Goal: Communication & Community: Answer question/provide support

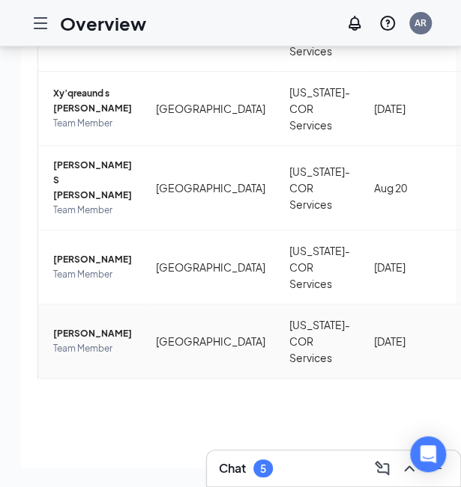
click at [82, 341] on span "[PERSON_NAME]" at bounding box center [92, 333] width 79 height 15
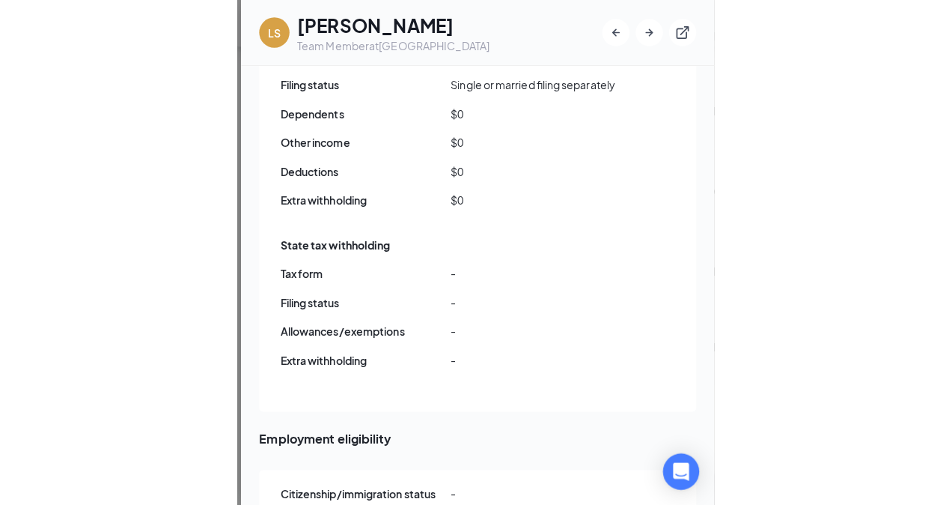
scroll to position [1319, 0]
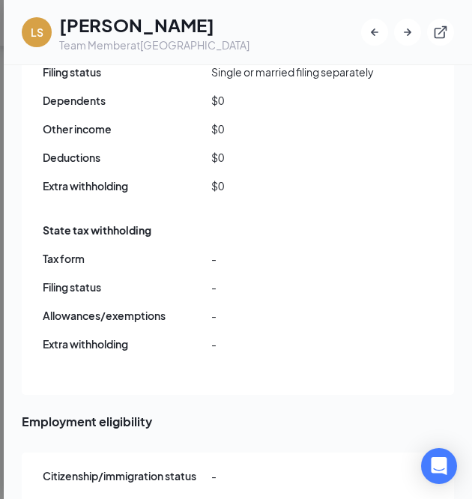
click at [169, 240] on div "State tax withholding Tax form - Filing status - Allowances/exemptions - Extra …" at bounding box center [239, 291] width 392 height 146
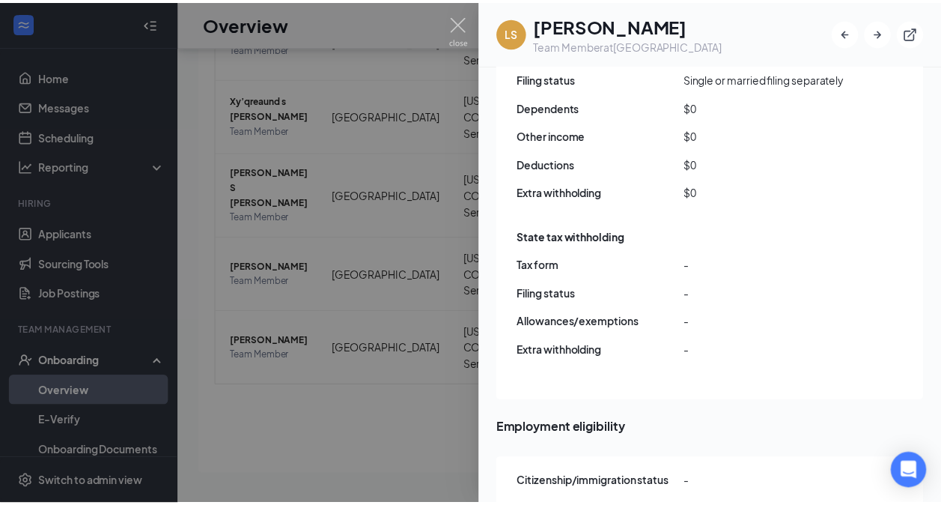
scroll to position [67, 0]
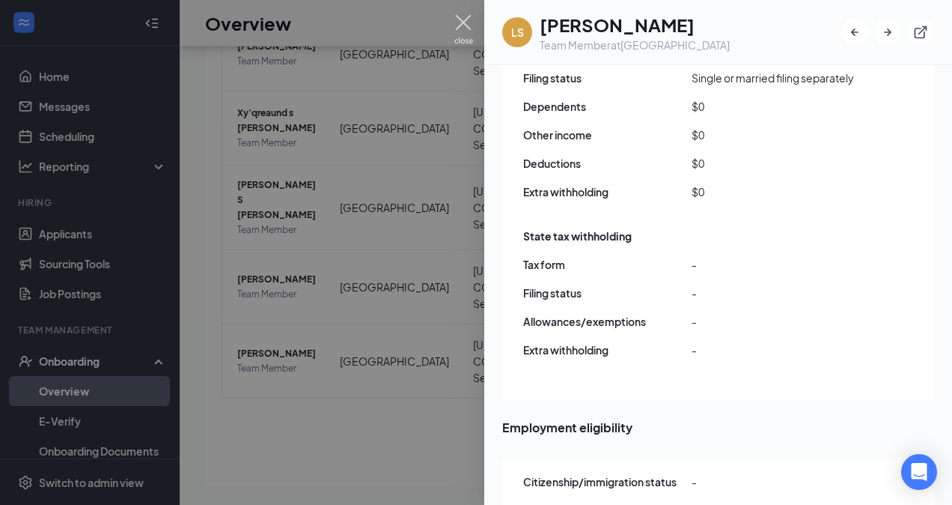
click at [456, 34] on img at bounding box center [464, 29] width 19 height 29
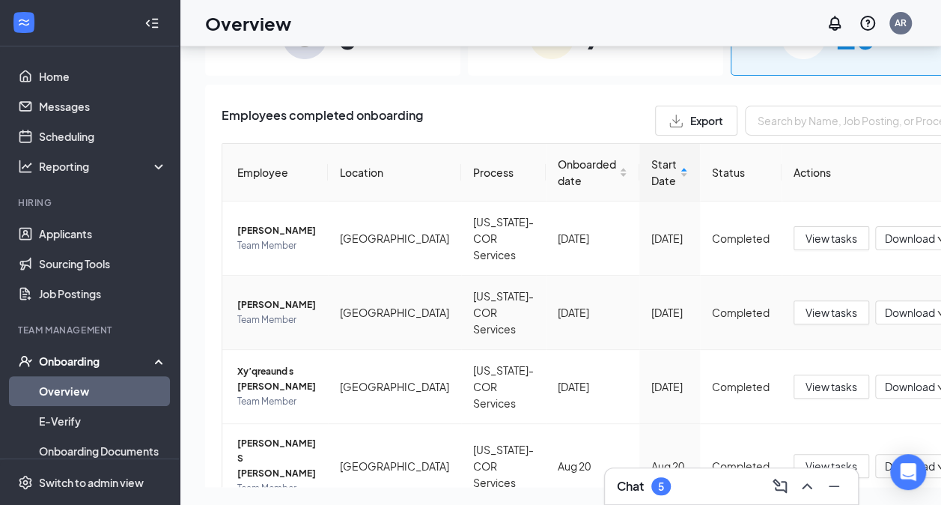
scroll to position [258, 0]
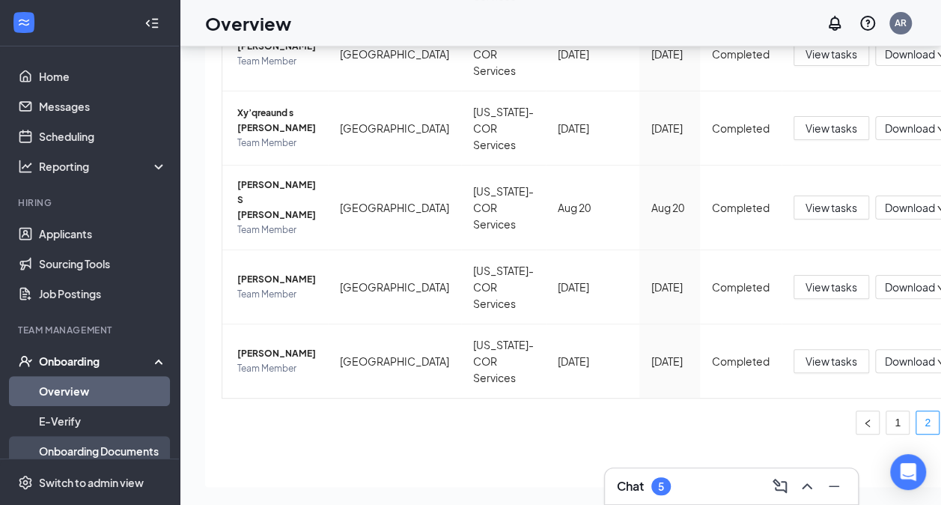
click at [133, 445] on link "Onboarding Documents" at bounding box center [103, 451] width 128 height 30
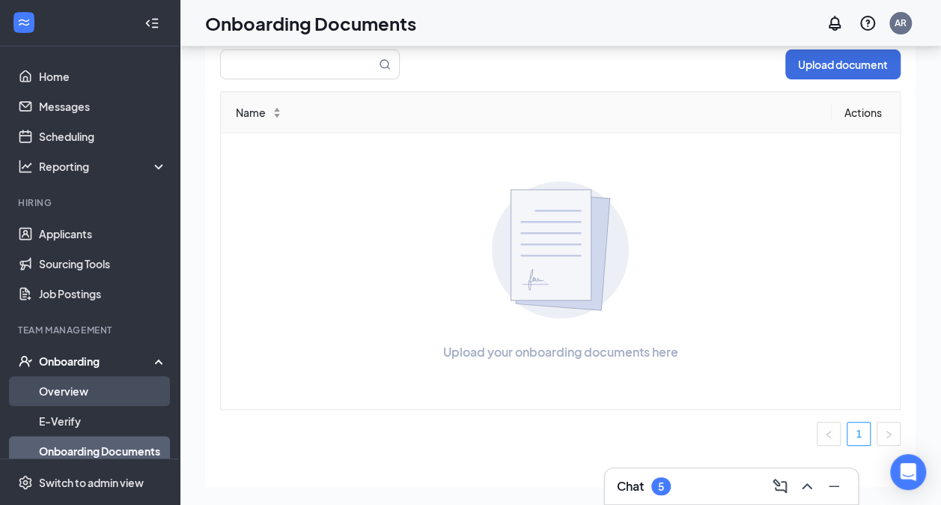
click at [133, 404] on link "Overview" at bounding box center [103, 391] width 128 height 30
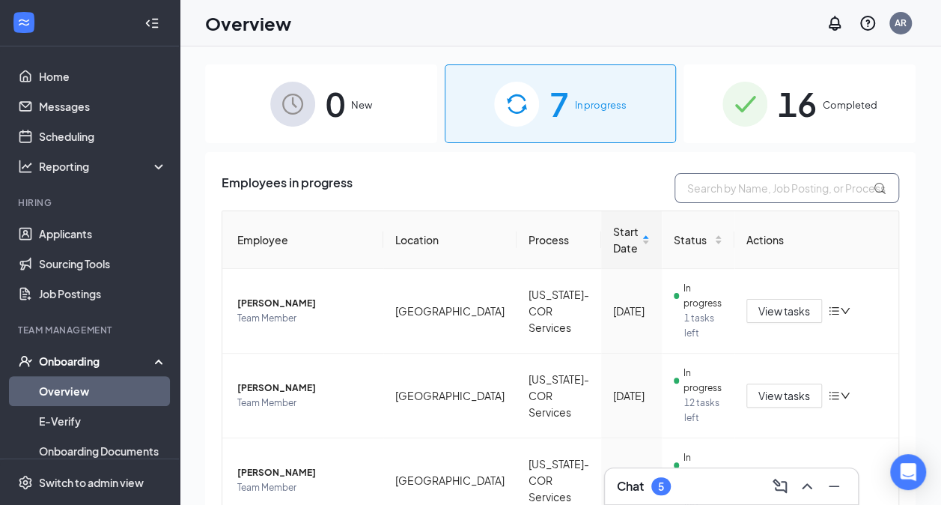
click at [471, 184] on input "text" at bounding box center [787, 188] width 225 height 30
type input "[PERSON_NAME]"
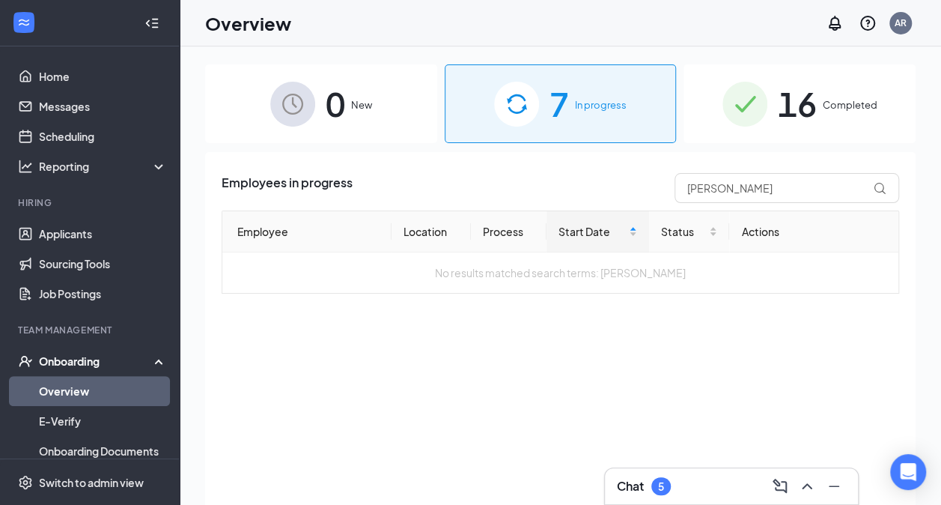
click at [471, 124] on span "16" at bounding box center [797, 104] width 39 height 52
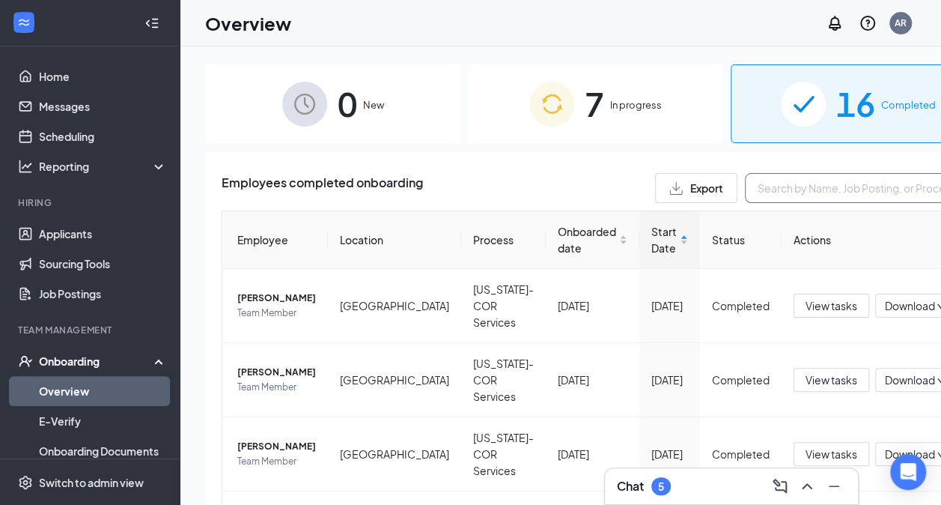
click at [471, 187] on input "text" at bounding box center [857, 188] width 225 height 30
type input "[PERSON_NAME]"
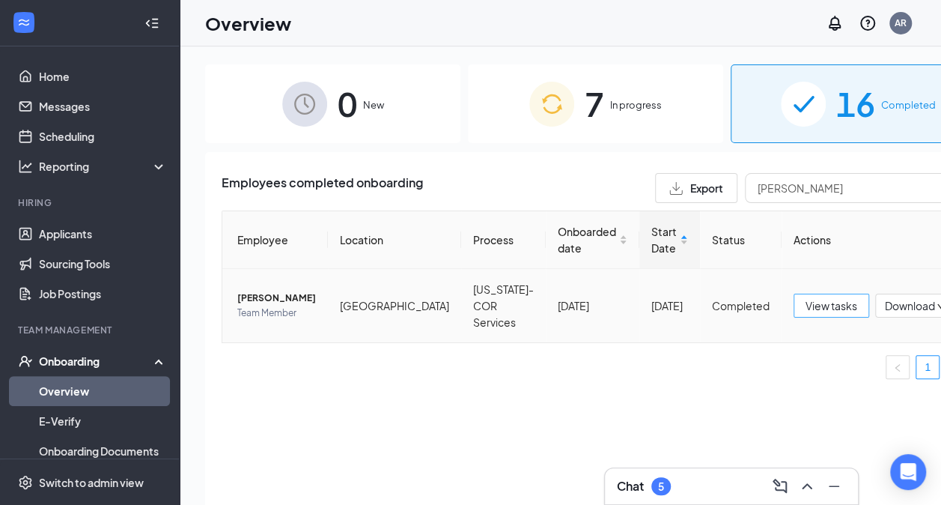
click at [471, 303] on span "View tasks" at bounding box center [832, 305] width 52 height 16
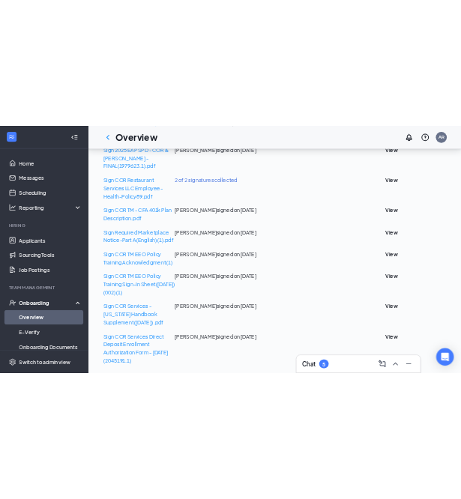
scroll to position [678, 0]
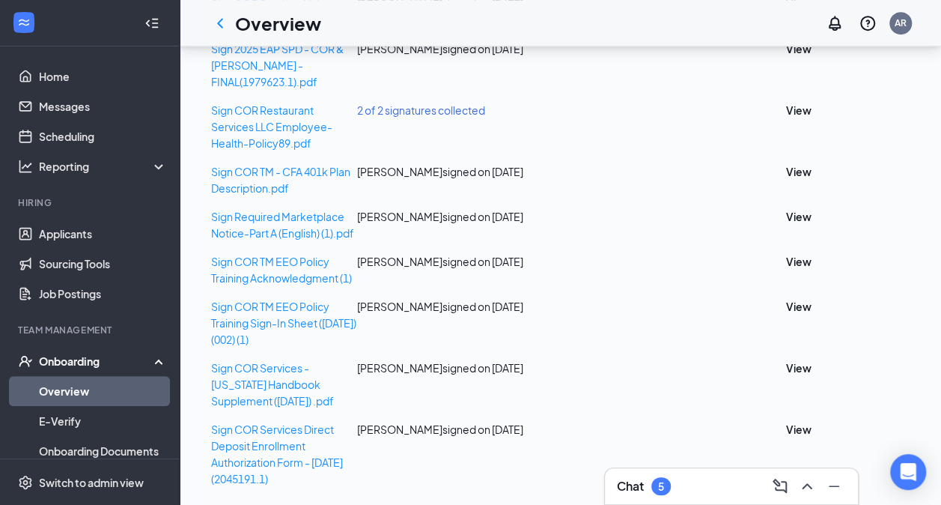
click at [336, 428] on div "Sign COR Services Direct Deposit Enrollment Authorization Form - [DATE](2045191…" at bounding box center [284, 454] width 146 height 66
click at [471, 421] on button "View" at bounding box center [798, 429] width 25 height 16
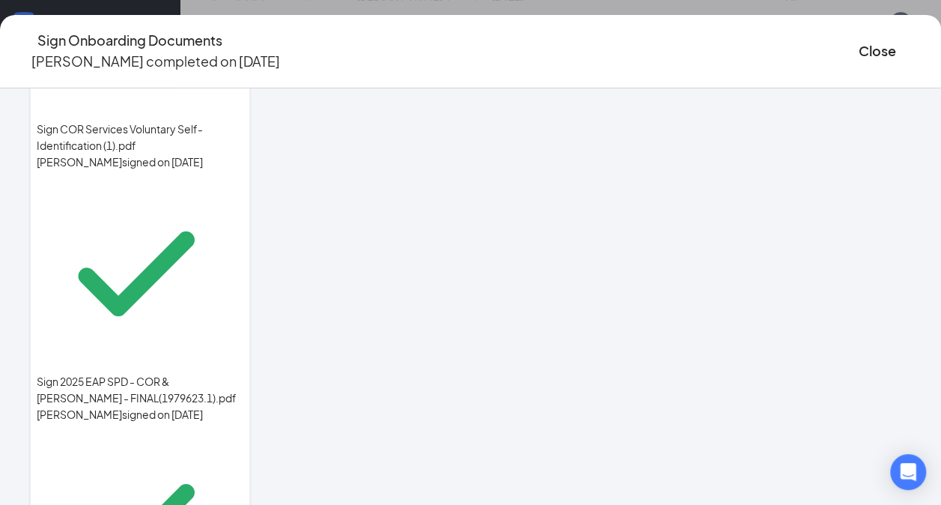
scroll to position [707, 0]
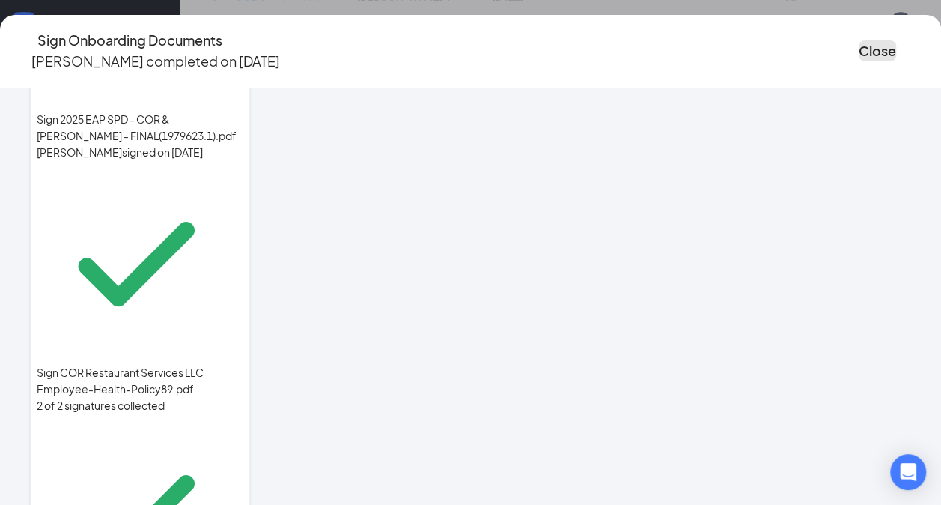
click at [471, 47] on button "Close" at bounding box center [877, 50] width 37 height 21
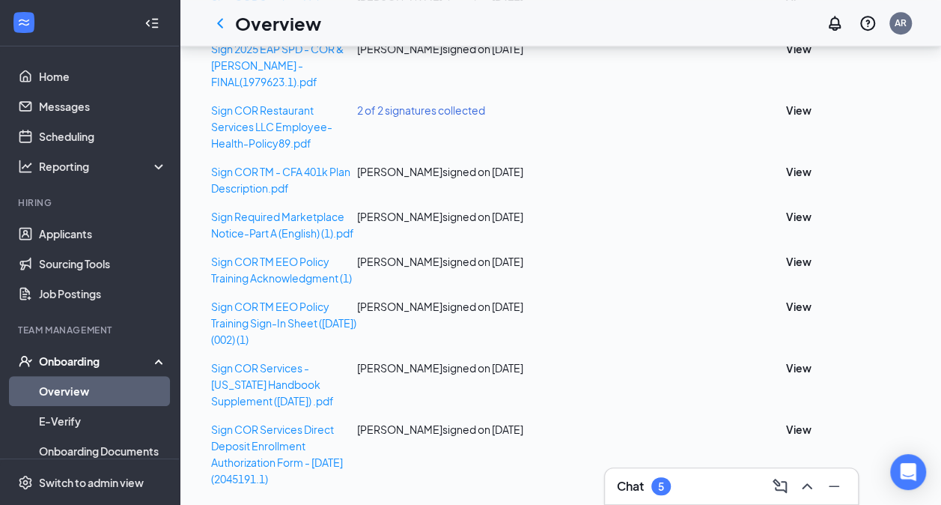
click at [471, 490] on div "Chat 5" at bounding box center [731, 486] width 229 height 24
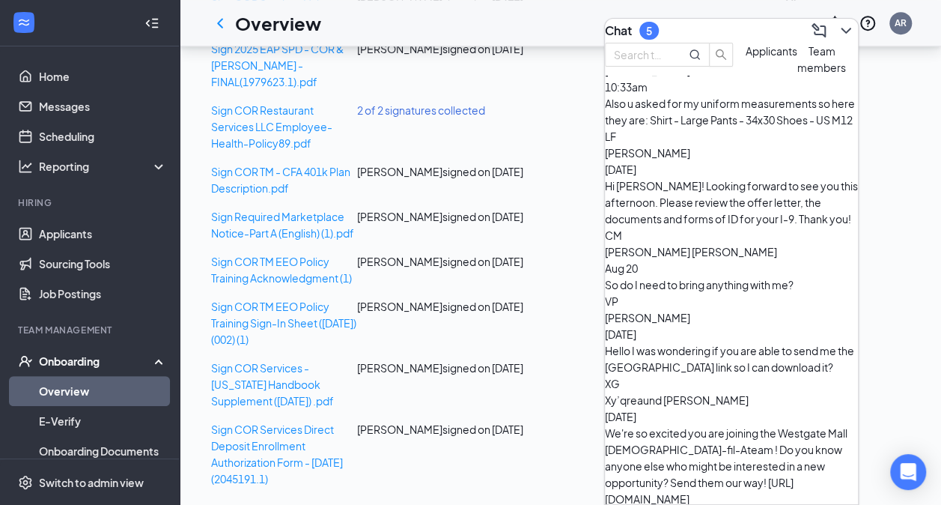
scroll to position [0, 0]
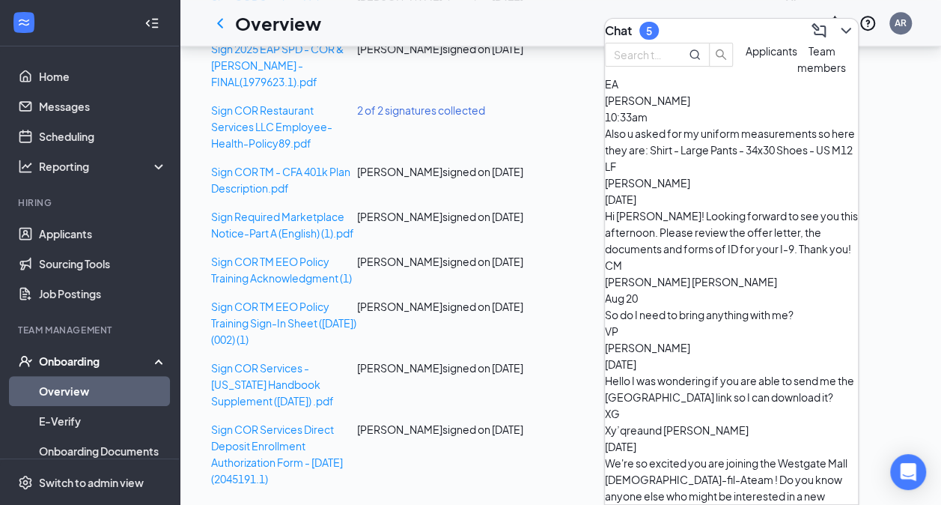
click at [471, 158] on div "Also u asked for my uniform measurements so here they are: Shirt - Large Pants …" at bounding box center [731, 141] width 253 height 33
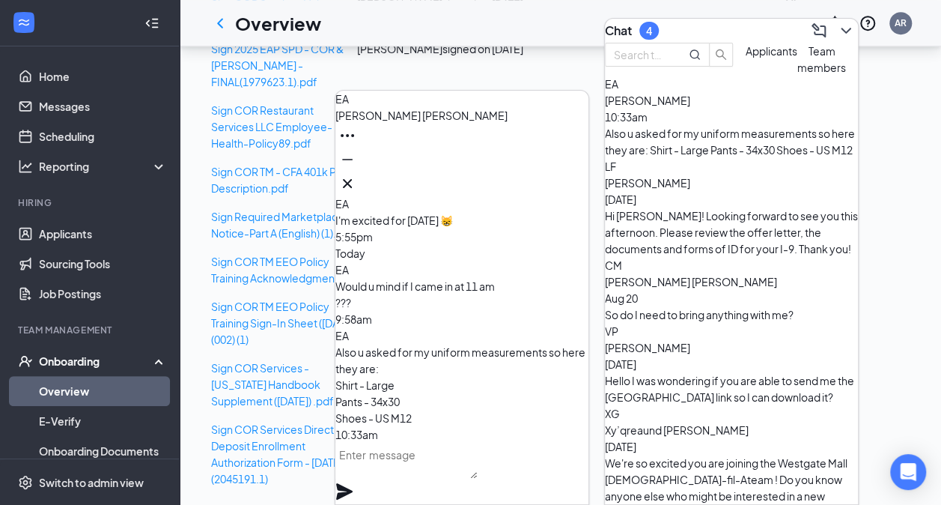
click at [457, 461] on textarea at bounding box center [406, 461] width 142 height 36
type textarea "B"
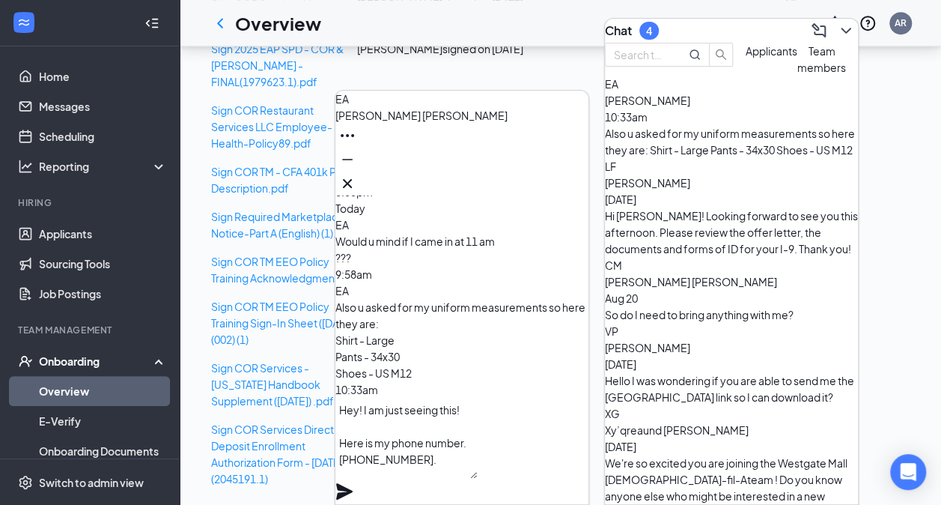
type textarea "Hey! I am just seeing this! Here is my phone number. [PHONE_NUMBER]."
click at [353, 483] on icon "Plane" at bounding box center [344, 491] width 16 height 16
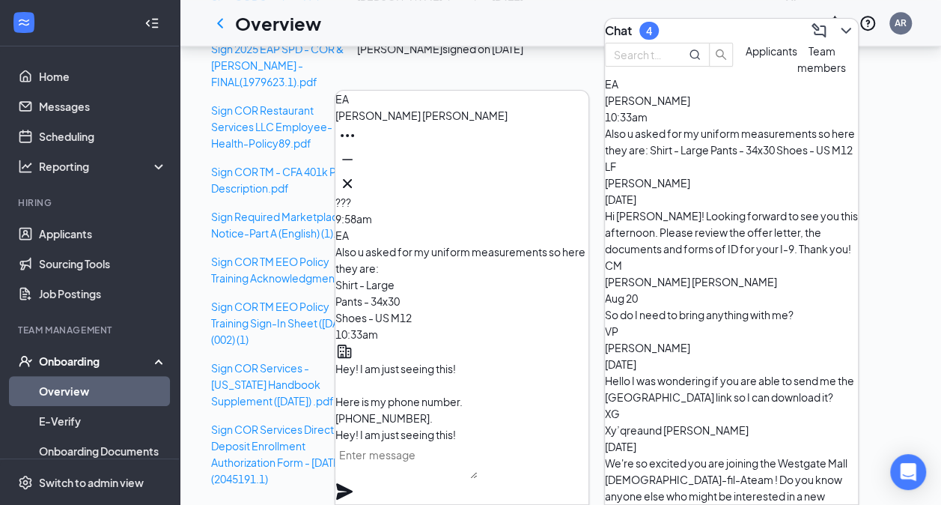
scroll to position [-81, 0]
click at [463, 361] on span "Hey! I am just seeing this! Here is my phone number. [PHONE_NUMBER]." at bounding box center [398, 392] width 127 height 63
click at [471, 187] on div "[PERSON_NAME] [DATE] Hi [PERSON_NAME]! Looking forward to see you this afternoo…" at bounding box center [731, 207] width 253 height 99
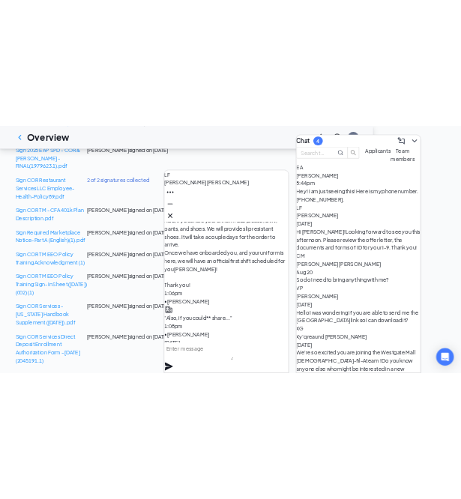
scroll to position [668, 0]
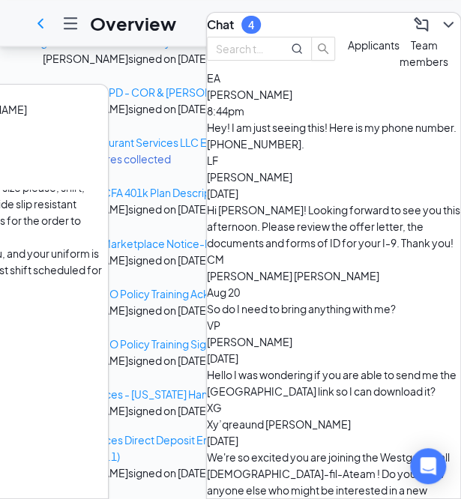
click at [335, 151] on div "Hey! I am just seeing this! Here is my phone number. [PHONE_NUMBER]." at bounding box center [333, 135] width 253 height 33
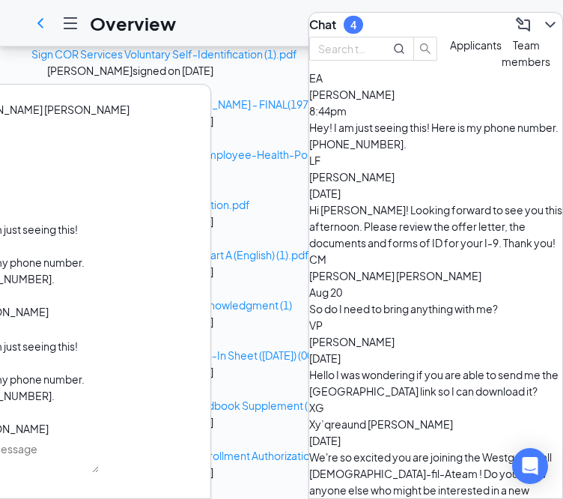
scroll to position [687, 0]
click at [452, 201] on div "Hi [PERSON_NAME]! Looking forward to see you this afternoon. Please review the …" at bounding box center [435, 225] width 253 height 49
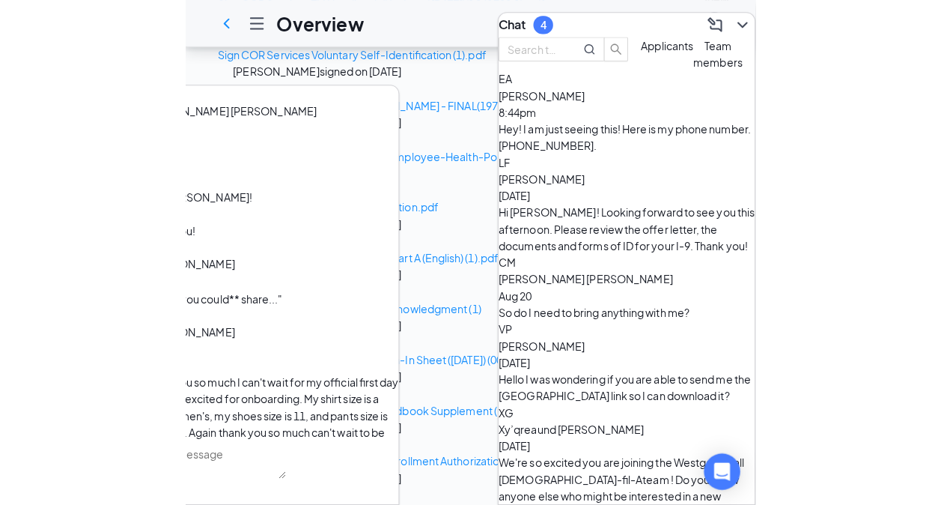
scroll to position [-452, 0]
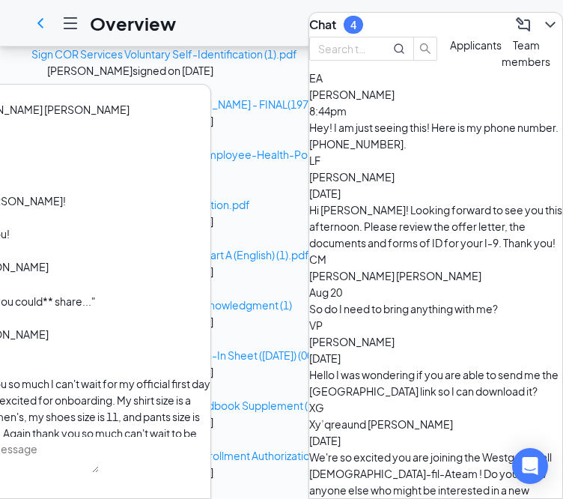
click at [51, 472] on textarea at bounding box center [28, 455] width 142 height 36
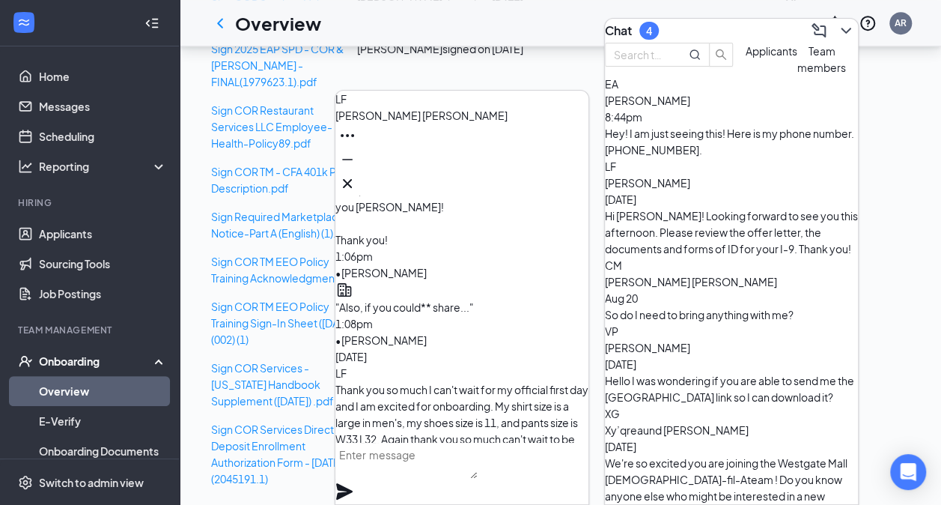
scroll to position [668, 0]
click at [356, 175] on icon "Cross" at bounding box center [347, 183] width 18 height 18
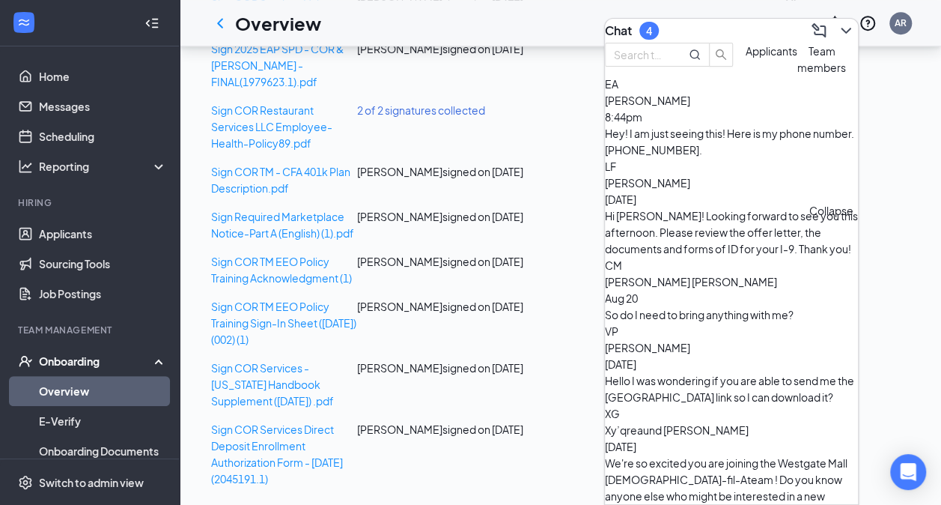
click at [471, 26] on icon "ChevronDown" at bounding box center [846, 31] width 18 height 18
